Goal: Find specific page/section: Find specific page/section

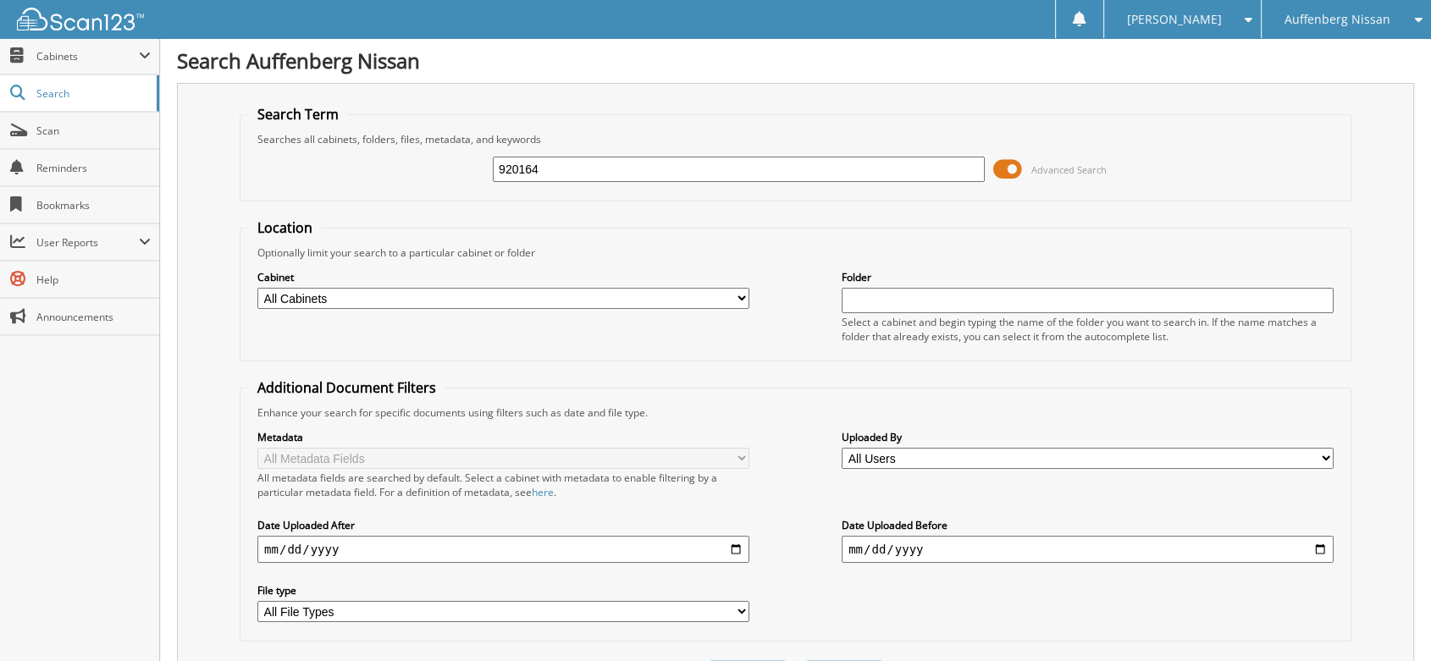
type input "920164"
drag, startPoint x: 583, startPoint y: 164, endPoint x: 462, endPoint y: 157, distance: 120.5
click at [462, 157] on div "920164 Advanced Search" at bounding box center [795, 170] width 1093 height 46
type input "920129"
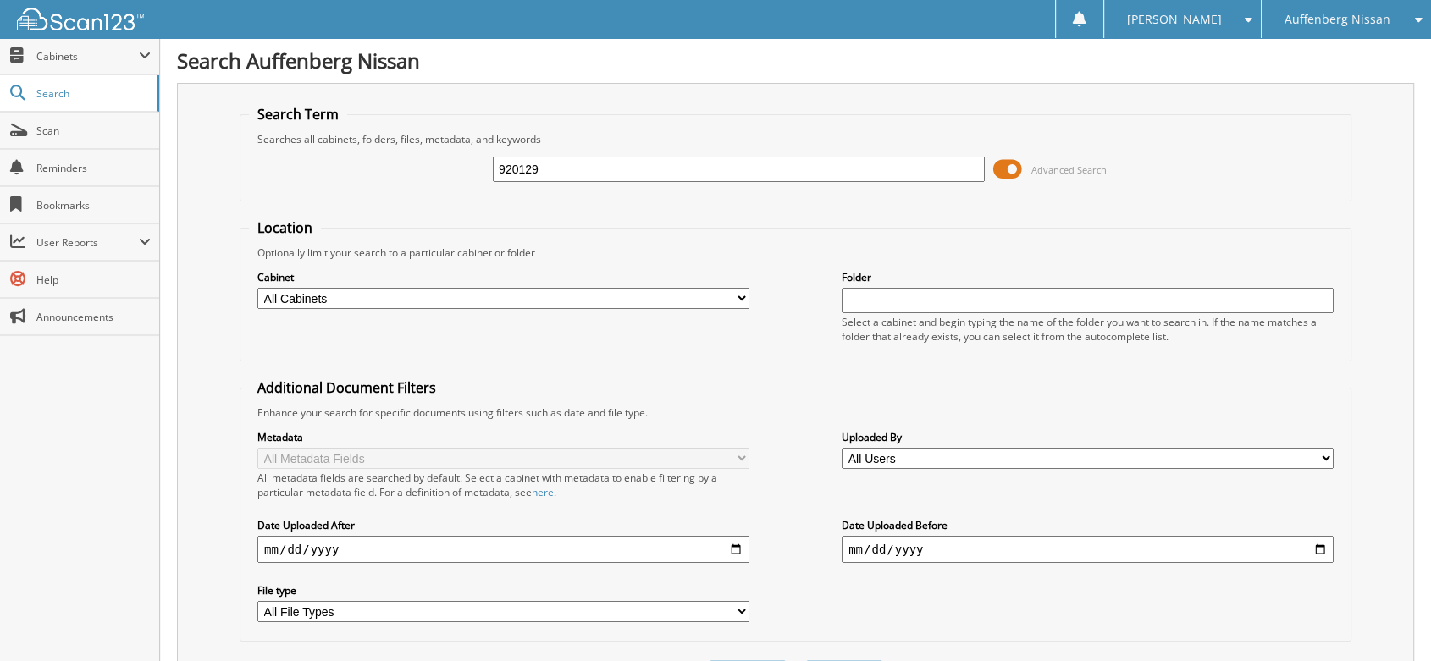
drag, startPoint x: 555, startPoint y: 161, endPoint x: 451, endPoint y: 178, distance: 104.7
click at [458, 181] on div "920129 Advanced Search" at bounding box center [795, 170] width 1093 height 46
click at [48, 54] on span "Cabinets" at bounding box center [87, 56] width 102 height 14
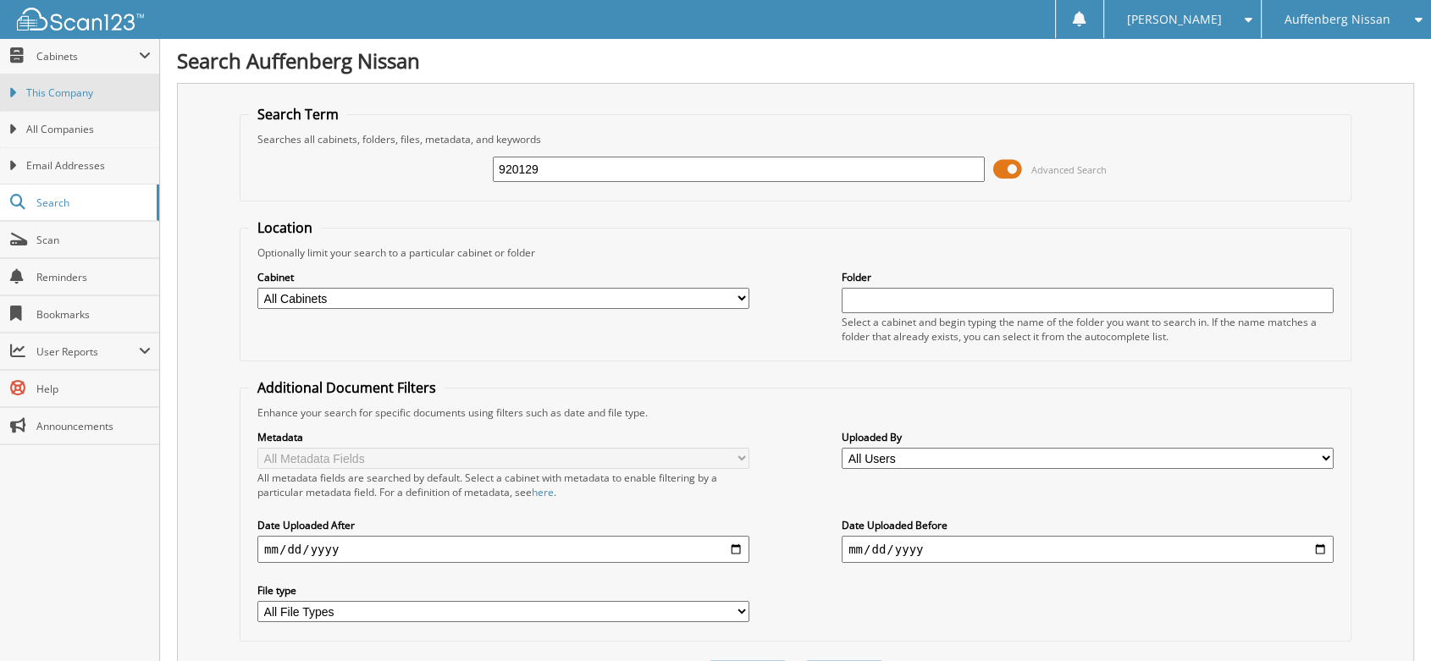
click at [65, 96] on span "This Company" at bounding box center [88, 93] width 124 height 15
